Goal: Task Accomplishment & Management: Use online tool/utility

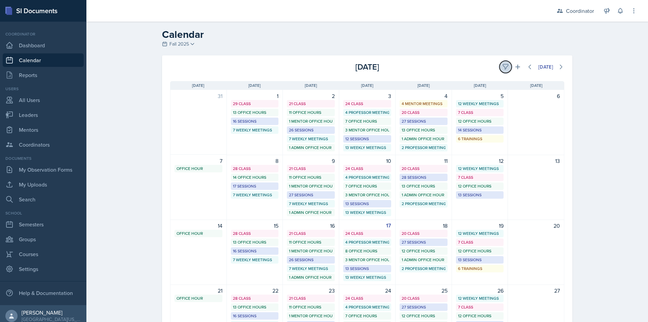
click at [502, 66] on icon at bounding box center [505, 66] width 7 height 7
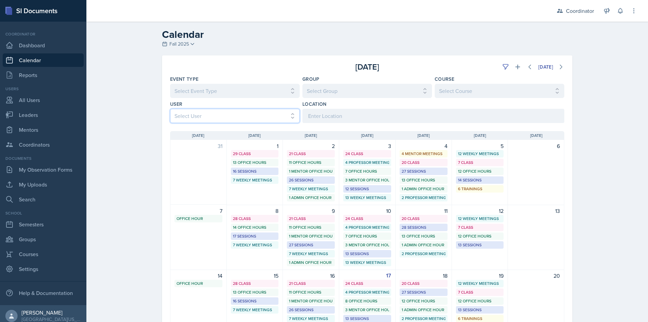
click at [215, 113] on select "Select User All [PERSON_NAME] [PERSON_NAME] [PERSON_NAME] [PERSON_NAME] [PERSON…" at bounding box center [235, 116] width 130 height 14
click at [170, 109] on select "Select User All [PERSON_NAME] [PERSON_NAME] [PERSON_NAME] [PERSON_NAME] [PERSON…" at bounding box center [235, 116] width 130 height 14
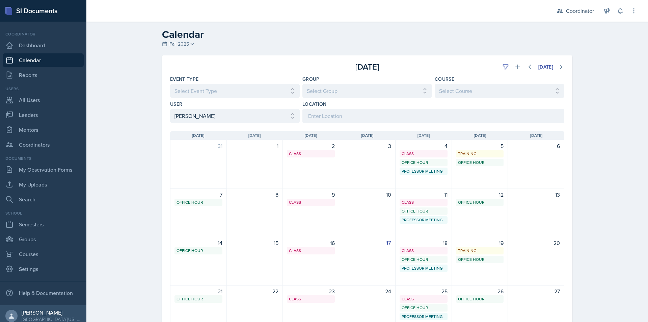
click at [134, 126] on div "Calendar Fall 2025 Fall 2025 Spring 2025 Fall 2024 Spring 2024 Fall 2023 Spring…" at bounding box center [366, 214] width 561 height 384
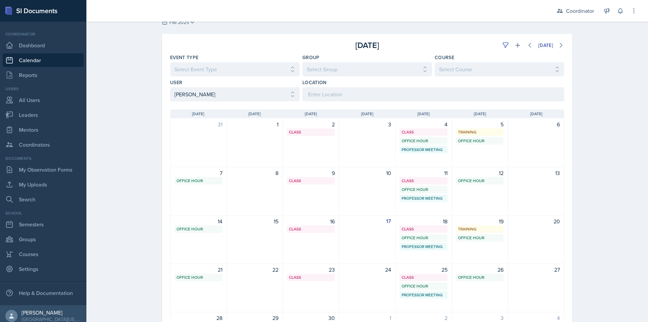
scroll to position [34, 0]
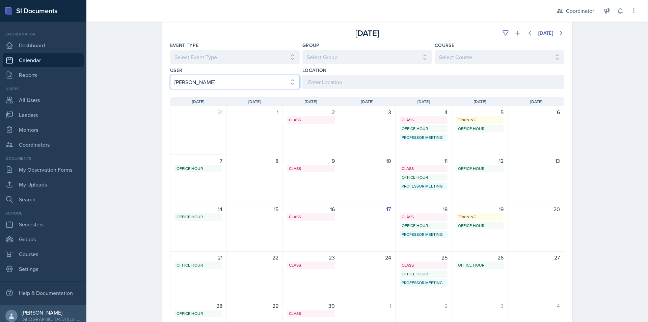
click at [199, 83] on select "Select User All [PERSON_NAME] [PERSON_NAME] [PERSON_NAME] [PERSON_NAME] [PERSON…" at bounding box center [235, 82] width 130 height 14
click at [170, 75] on select "Select User All [PERSON_NAME] [PERSON_NAME] [PERSON_NAME] [PERSON_NAME] [PERSON…" at bounding box center [235, 82] width 130 height 14
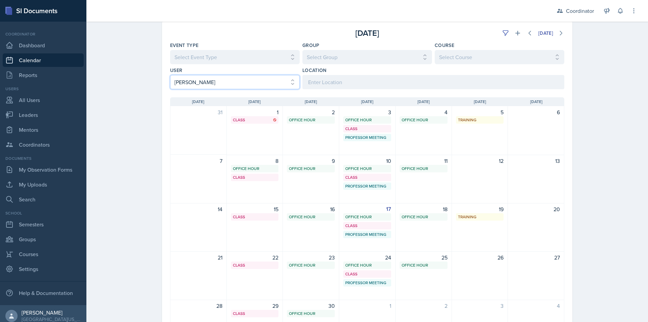
click at [210, 86] on select "Select User All [PERSON_NAME] [PERSON_NAME] [PERSON_NAME] [PERSON_NAME] [PERSON…" at bounding box center [235, 82] width 130 height 14
click at [170, 75] on select "Select User All [PERSON_NAME] [PERSON_NAME] [PERSON_NAME] [PERSON_NAME] [PERSON…" at bounding box center [235, 82] width 130 height 14
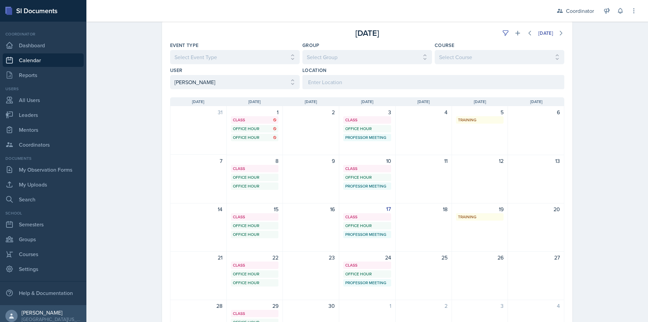
click at [204, 74] on div "User Select User All [PERSON_NAME] [PERSON_NAME] [PERSON_NAME] [PERSON_NAME] [P…" at bounding box center [235, 78] width 130 height 22
click at [205, 85] on select "Select User All [PERSON_NAME] [PERSON_NAME] [PERSON_NAME] [PERSON_NAME] [PERSON…" at bounding box center [235, 82] width 130 height 14
click at [170, 75] on select "Select User All [PERSON_NAME] [PERSON_NAME] [PERSON_NAME] [PERSON_NAME] [PERSON…" at bounding box center [235, 82] width 130 height 14
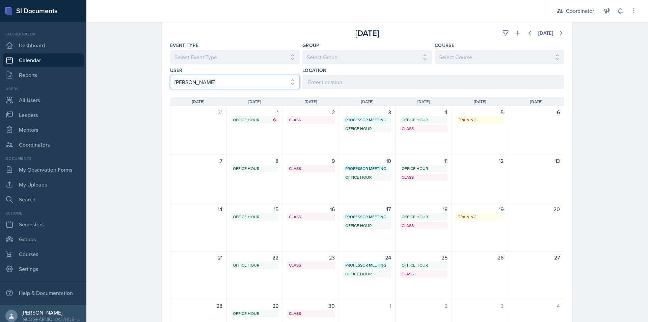
click at [201, 77] on select "Select User All [PERSON_NAME] [PERSON_NAME] [PERSON_NAME] [PERSON_NAME] [PERSON…" at bounding box center [235, 82] width 130 height 14
click at [170, 75] on select "Select User All [PERSON_NAME] [PERSON_NAME] [PERSON_NAME] [PERSON_NAME] [PERSON…" at bounding box center [235, 82] width 130 height 14
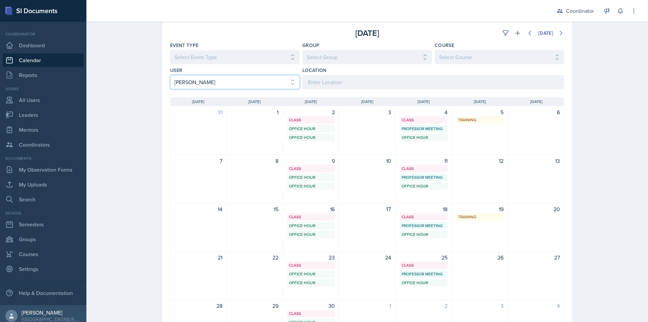
click at [197, 78] on select "Select User All [PERSON_NAME] [PERSON_NAME] [PERSON_NAME] [PERSON_NAME] [PERSON…" at bounding box center [235, 82] width 130 height 14
select select "a17f9fd9-9411-4780-ab9d-ff5450b3e753"
click at [170, 75] on select "Select User All [PERSON_NAME] [PERSON_NAME] [PERSON_NAME] [PERSON_NAME] [PERSON…" at bounding box center [235, 82] width 130 height 14
